Goal: Task Accomplishment & Management: Complete application form

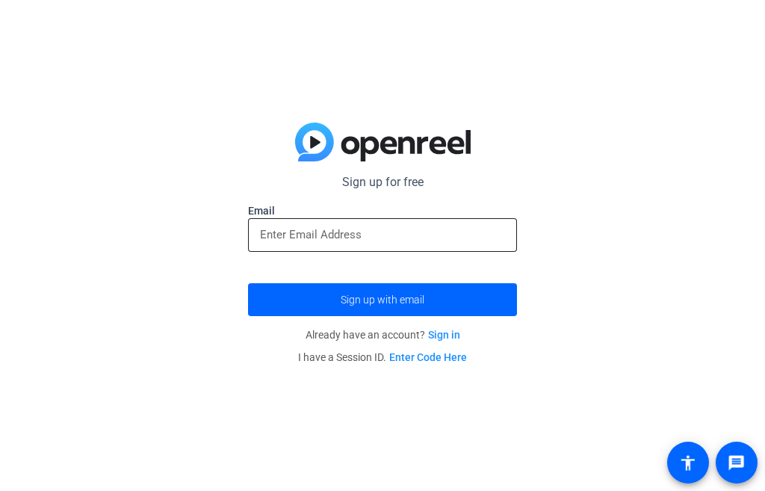
click at [330, 231] on input "email" at bounding box center [382, 235] width 245 height 18
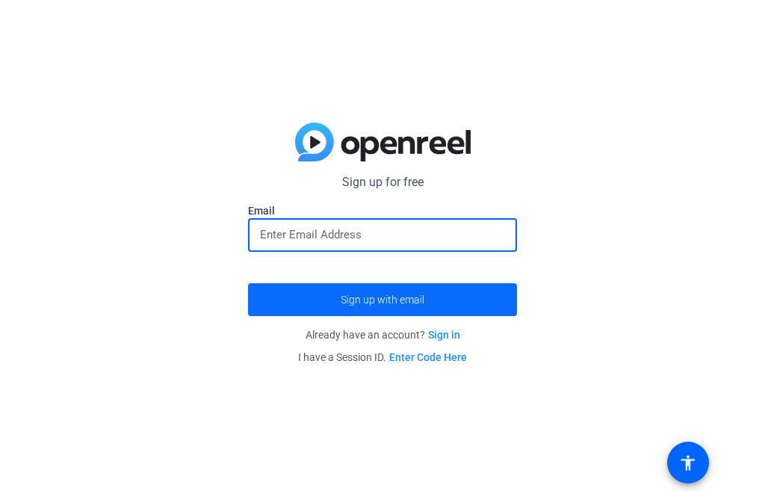
click at [379, 292] on span "submit" at bounding box center [382, 300] width 269 height 36
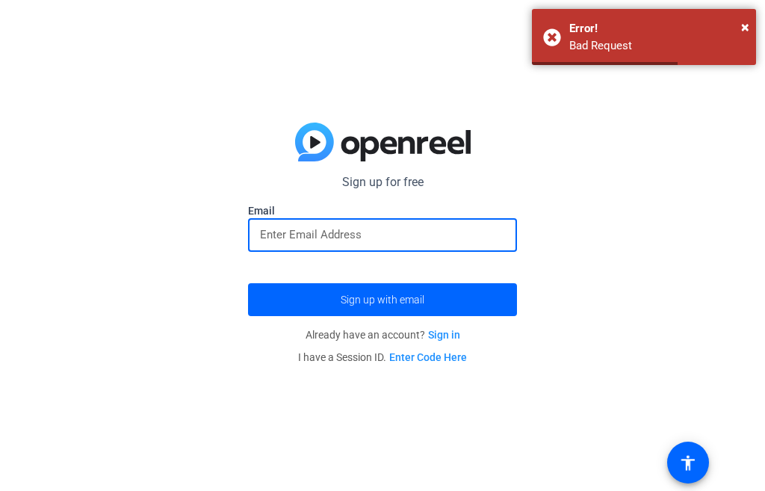
click at [371, 237] on input "email" at bounding box center [382, 235] width 245 height 18
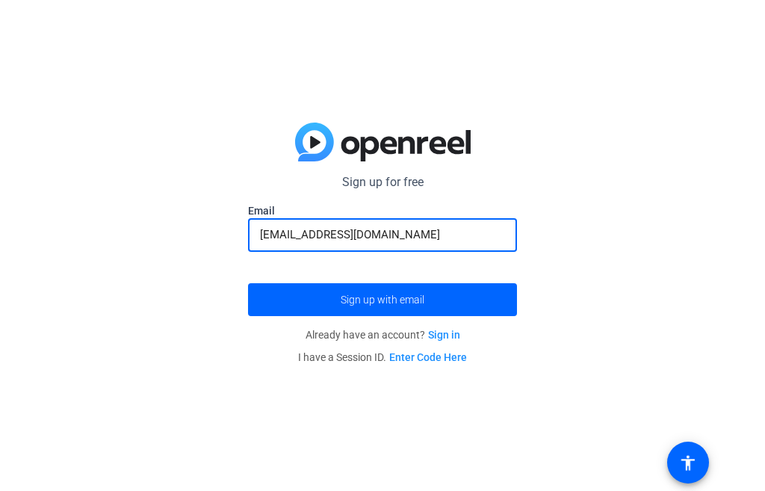
type input "[EMAIL_ADDRESS][DOMAIN_NAME]"
click at [248, 283] on button "Sign up with email" at bounding box center [382, 299] width 269 height 33
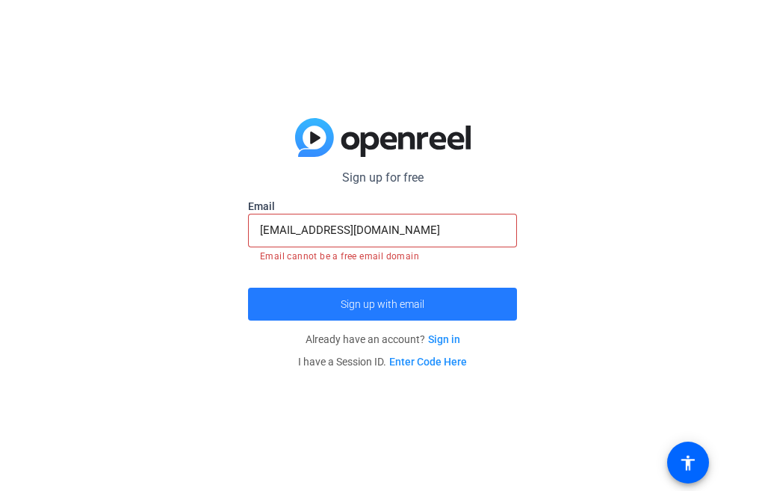
click at [405, 304] on span "Sign up with email" at bounding box center [383, 304] width 84 height 0
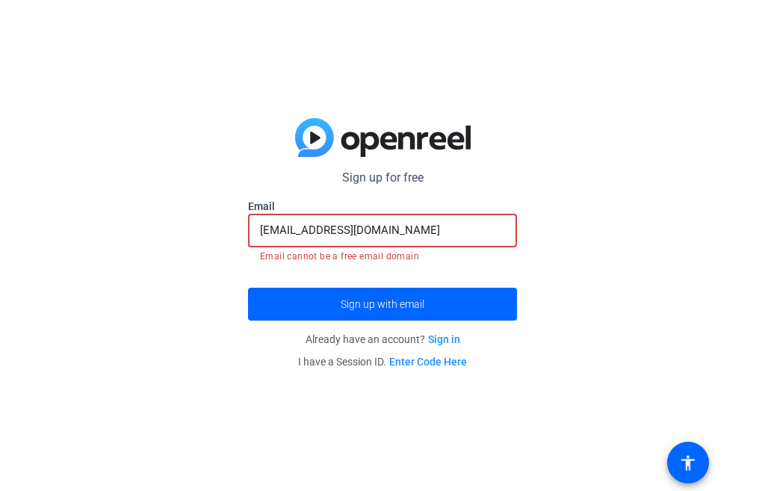
click at [405, 231] on input "[EMAIL_ADDRESS][DOMAIN_NAME]" at bounding box center [382, 230] width 245 height 18
click at [288, 227] on input "[EMAIL_ADDRESS][DOMAIN_NAME]" at bounding box center [382, 230] width 245 height 18
drag, startPoint x: 441, startPoint y: 234, endPoint x: 152, endPoint y: 243, distance: 288.4
click at [152, 243] on div "Sign up for free Email [EMAIL_ADDRESS][DOMAIN_NAME] Email cannot be a free emai…" at bounding box center [382, 245] width 765 height 491
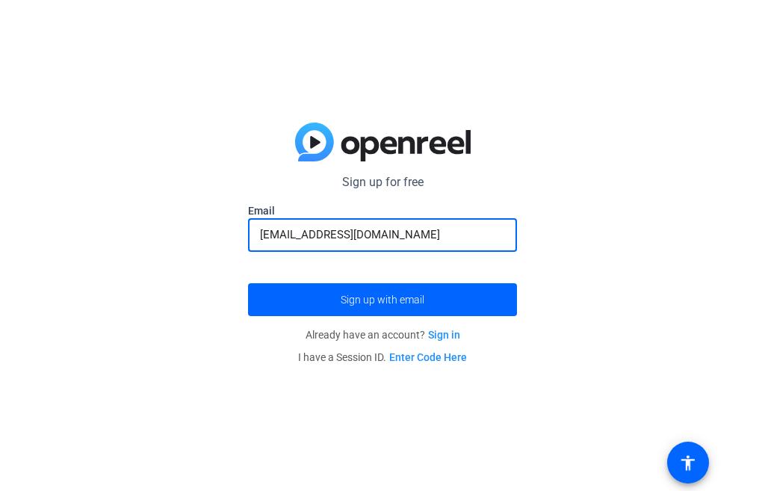
type input "[EMAIL_ADDRESS][DOMAIN_NAME]"
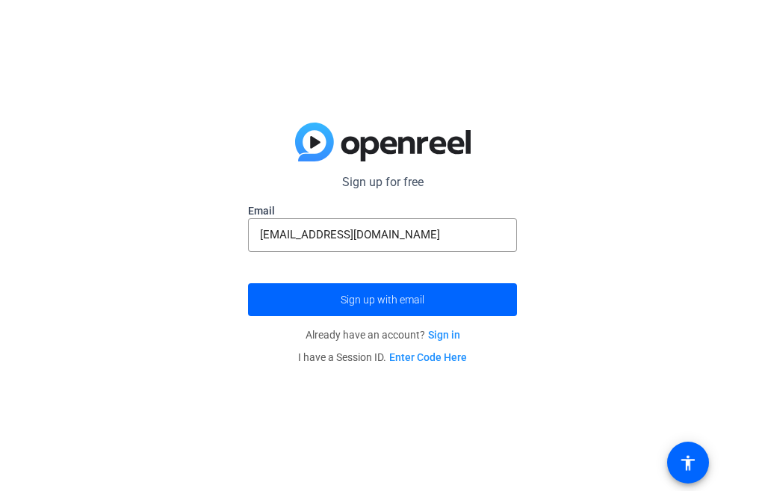
click at [450, 334] on link "Sign in" at bounding box center [444, 335] width 32 height 12
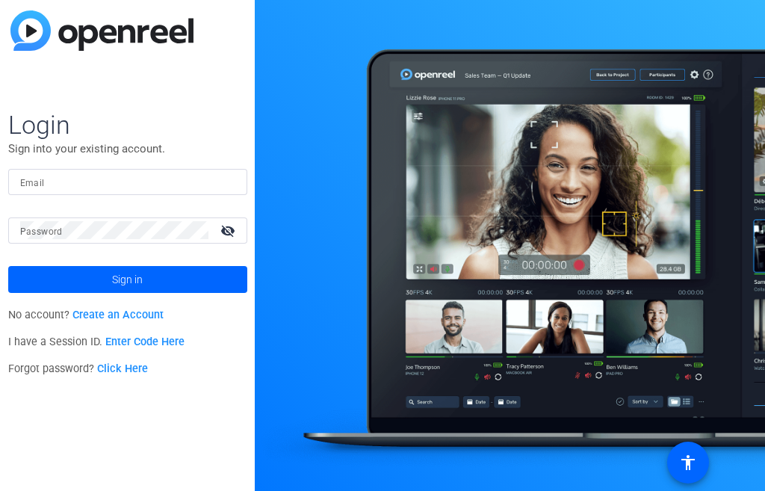
click at [111, 314] on link "Create an Account" at bounding box center [117, 314] width 91 height 13
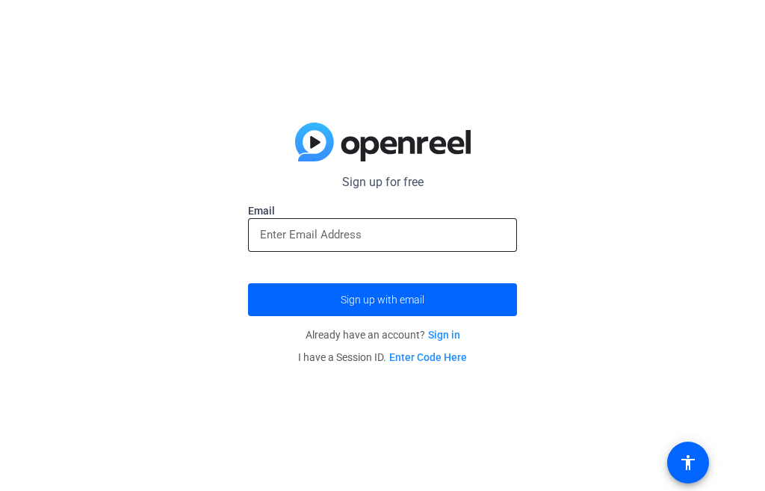
click at [311, 236] on input "email" at bounding box center [382, 235] width 245 height 18
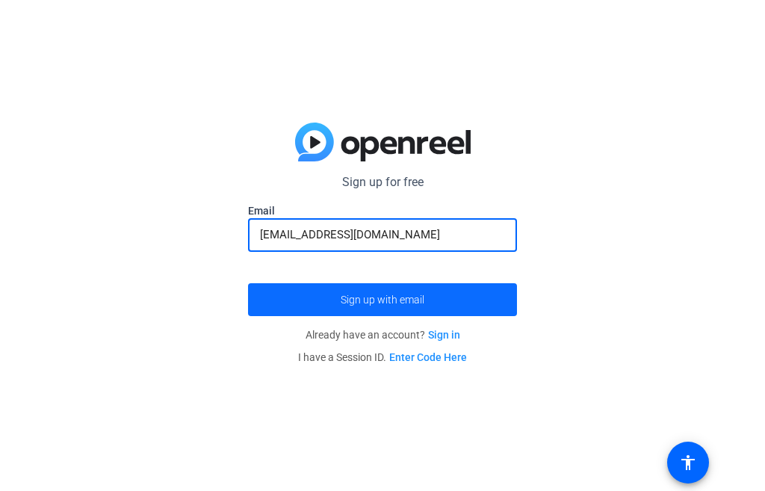
type input "[EMAIL_ADDRESS][DOMAIN_NAME]"
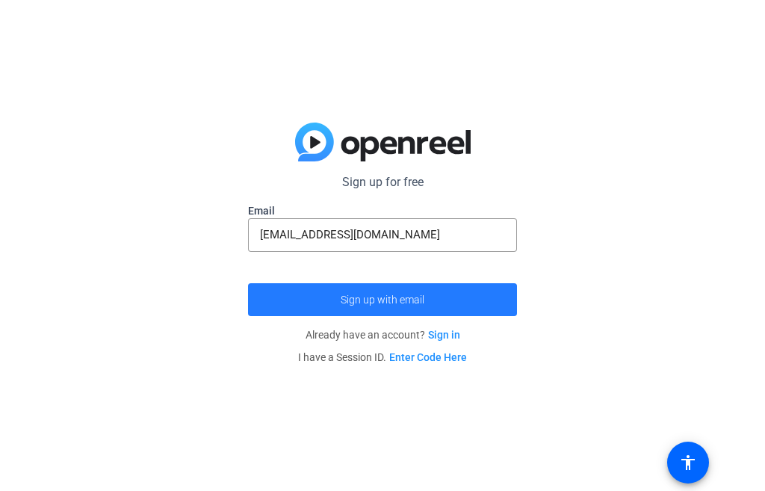
click at [380, 299] on span "Sign up with email" at bounding box center [383, 299] width 84 height 0
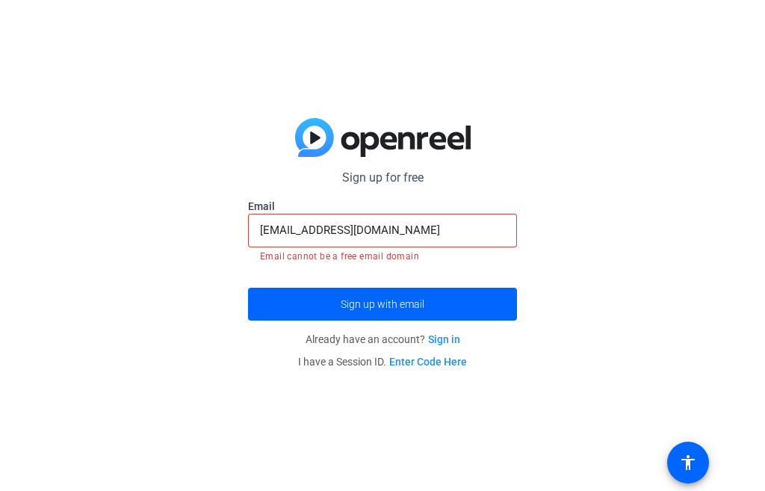
click at [441, 360] on link "Enter Code Here" at bounding box center [428, 361] width 78 height 12
